Goal: Find specific page/section: Find specific page/section

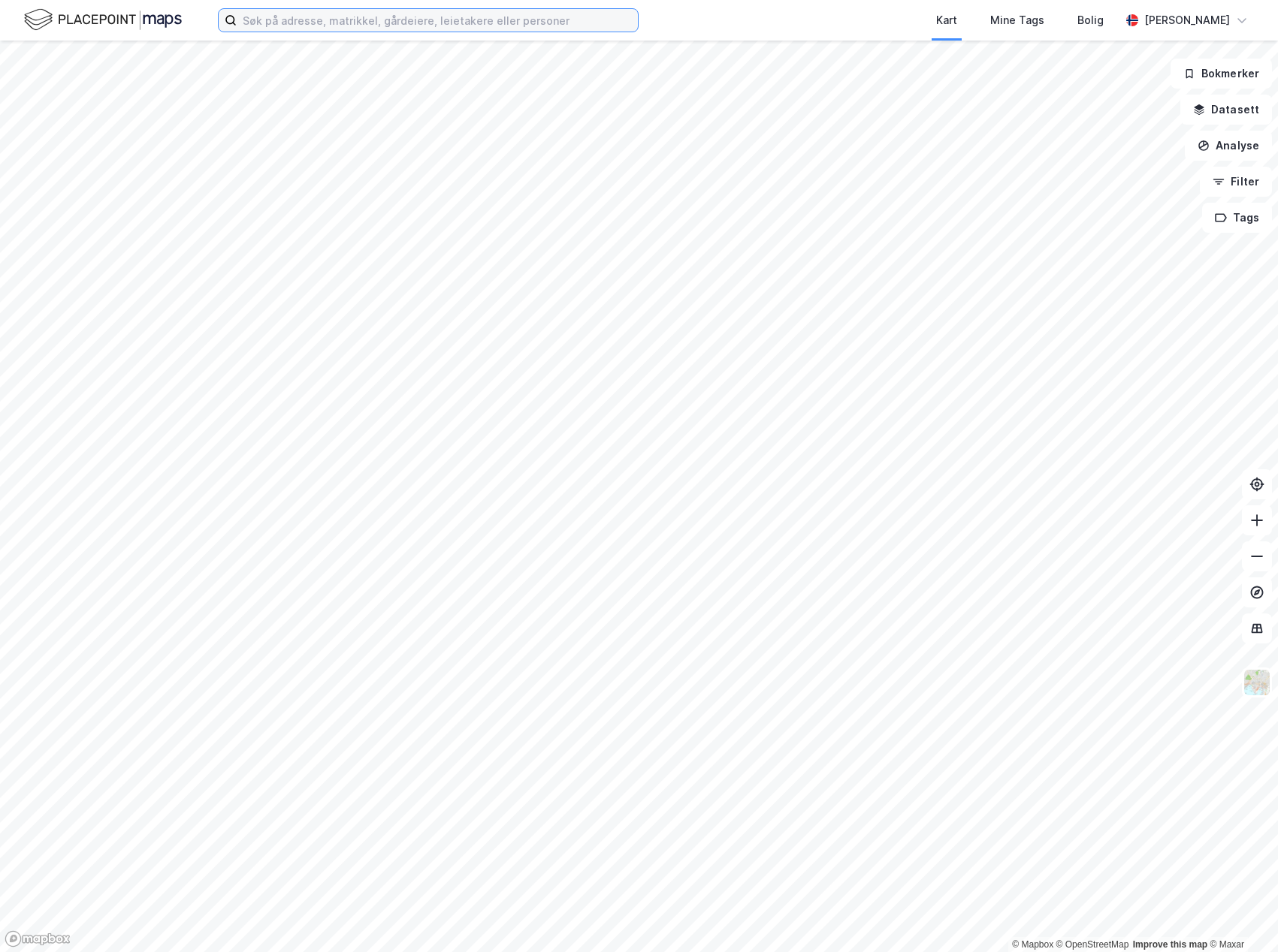
click at [413, 22] on input at bounding box center [437, 20] width 402 height 22
click at [380, 25] on input at bounding box center [437, 20] width 402 height 22
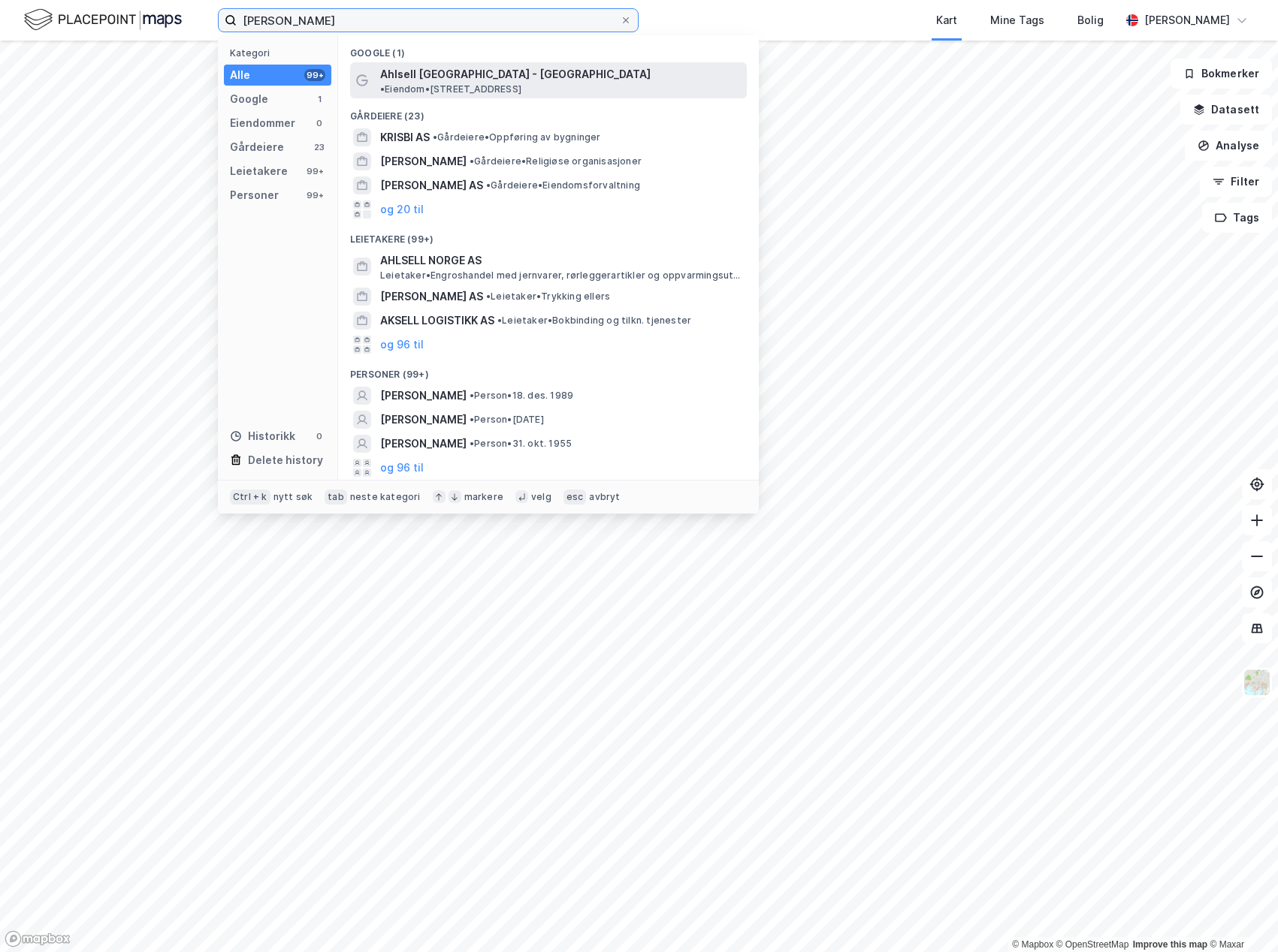
type input "[PERSON_NAME]"
click at [468, 78] on span "Ahlsell [GEOGRAPHIC_DATA] - [GEOGRAPHIC_DATA]" at bounding box center [515, 74] width 270 height 18
